Goal: Task Accomplishment & Management: Use online tool/utility

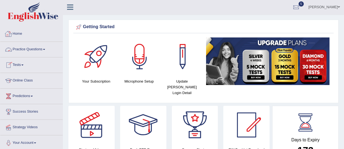
click at [27, 53] on link "Practice Questions" at bounding box center [31, 49] width 62 height 14
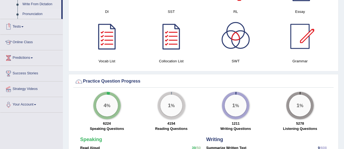
scroll to position [290, 0]
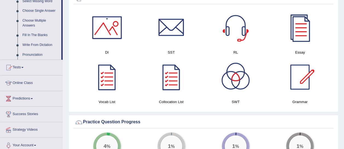
click at [19, 63] on link "Tests" at bounding box center [31, 67] width 62 height 14
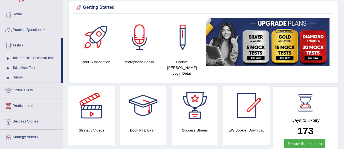
scroll to position [19, 0]
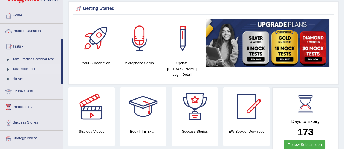
click at [28, 69] on link "Take Mock Test" at bounding box center [35, 69] width 51 height 10
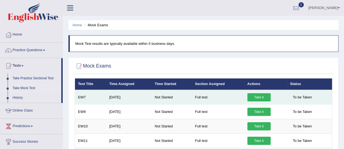
click at [258, 97] on link "Take it" at bounding box center [258, 97] width 23 height 8
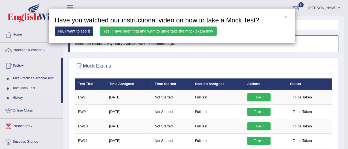
click at [199, 28] on link "Yes, I have seen that and want to undertake the mock exam now" at bounding box center [158, 31] width 117 height 9
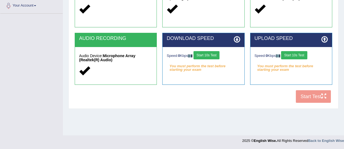
click at [211, 53] on button "Start 10s Test" at bounding box center [206, 55] width 26 height 8
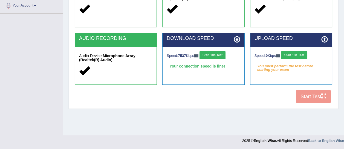
click at [299, 55] on button "Start 10s Test" at bounding box center [294, 55] width 26 height 8
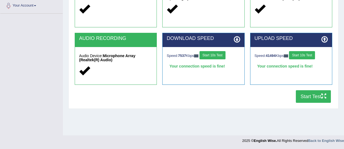
click at [313, 92] on button "Start Test" at bounding box center [313, 96] width 35 height 13
